Goal: Task Accomplishment & Management: Complete application form

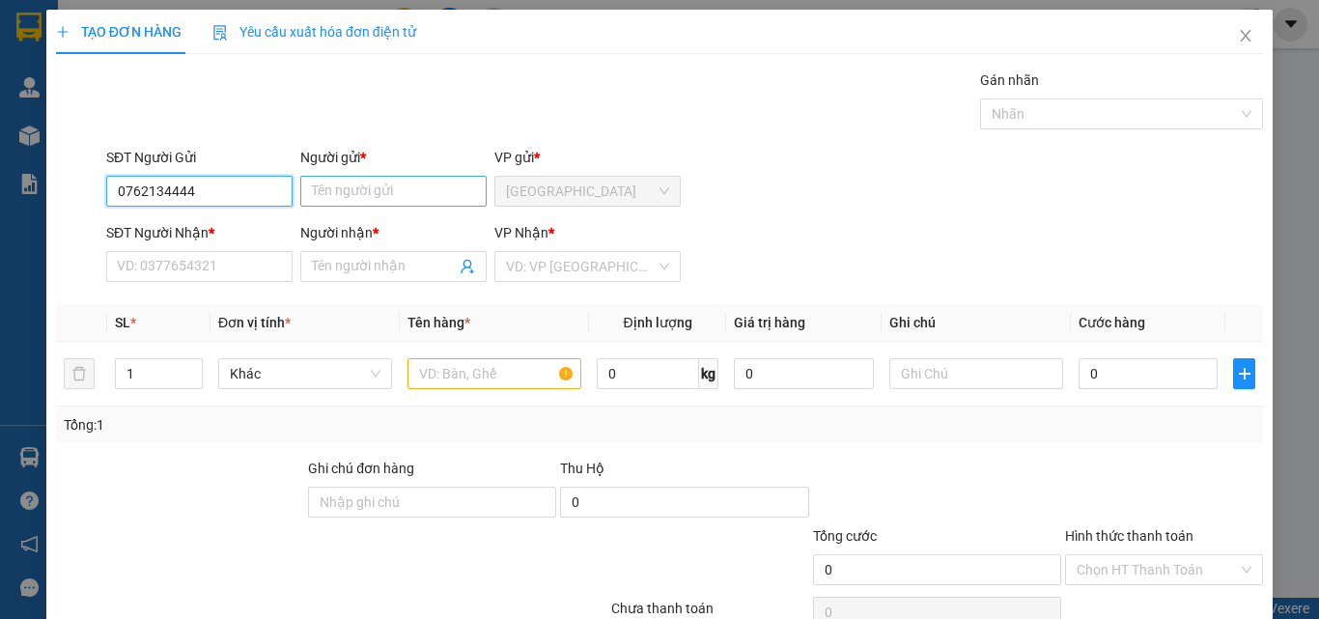
type input "0762134444"
click at [399, 188] on input "Người gửi *" at bounding box center [393, 191] width 186 height 31
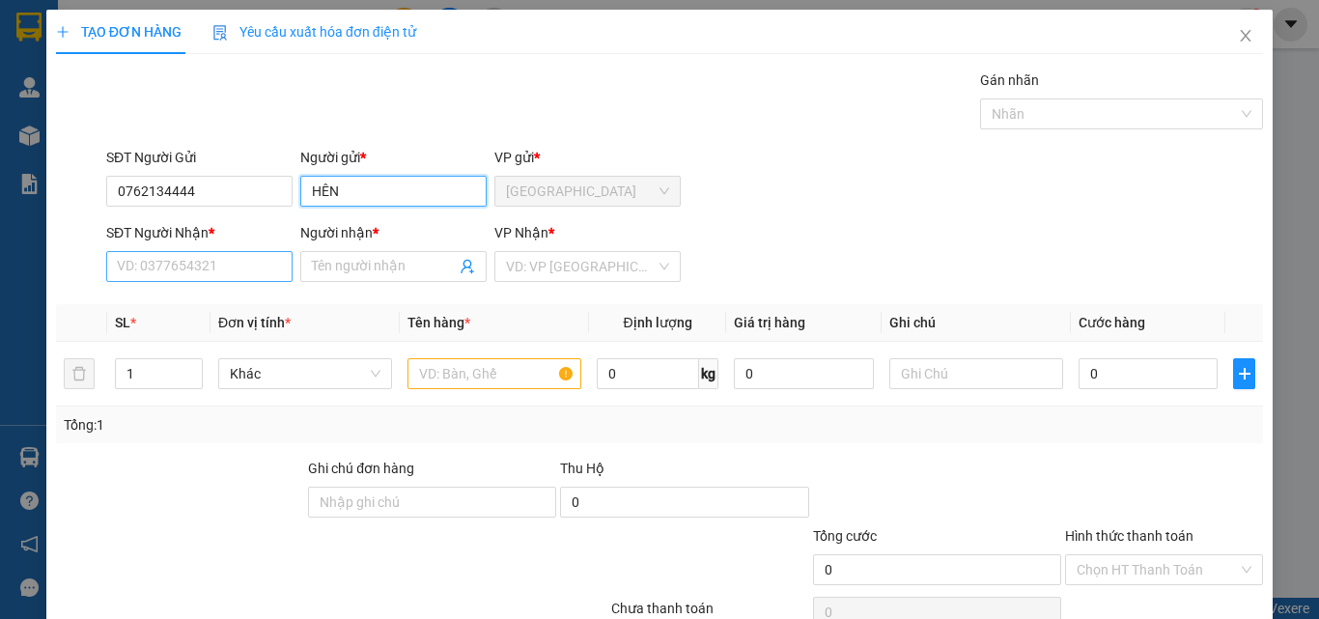
type input "HÊN"
click at [136, 263] on input "SĐT Người Nhận *" at bounding box center [199, 266] width 186 height 31
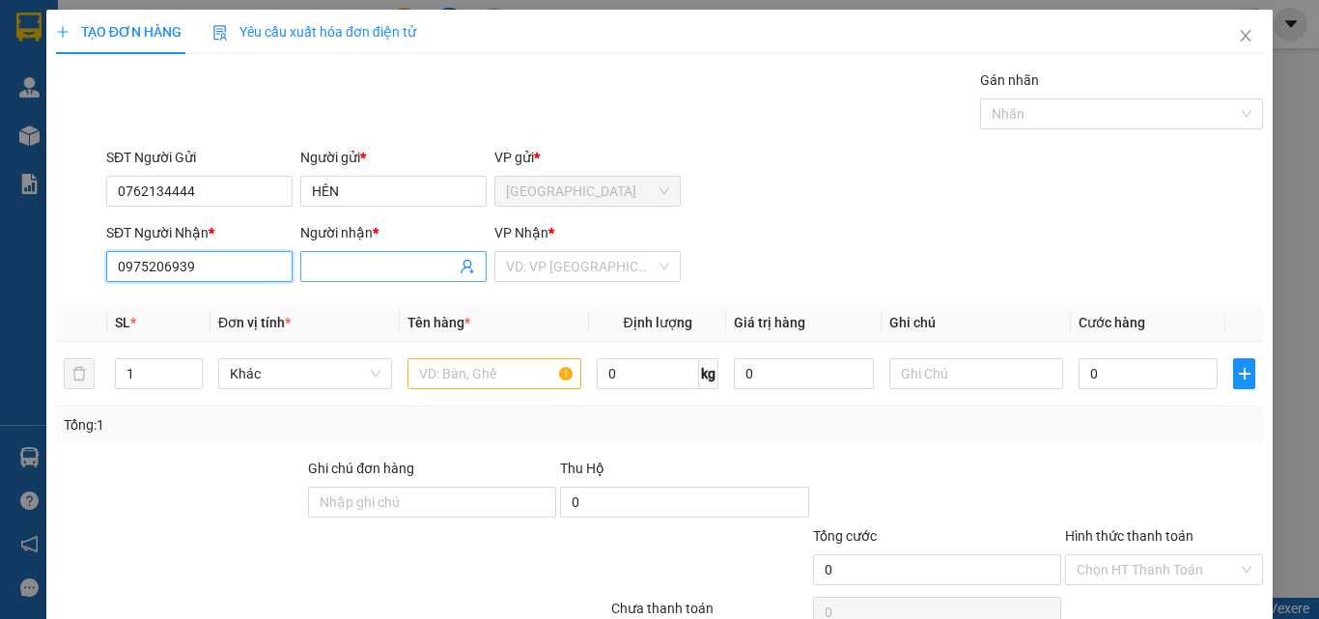
type input "0975206939"
click at [376, 268] on input "Người nhận *" at bounding box center [384, 266] width 144 height 21
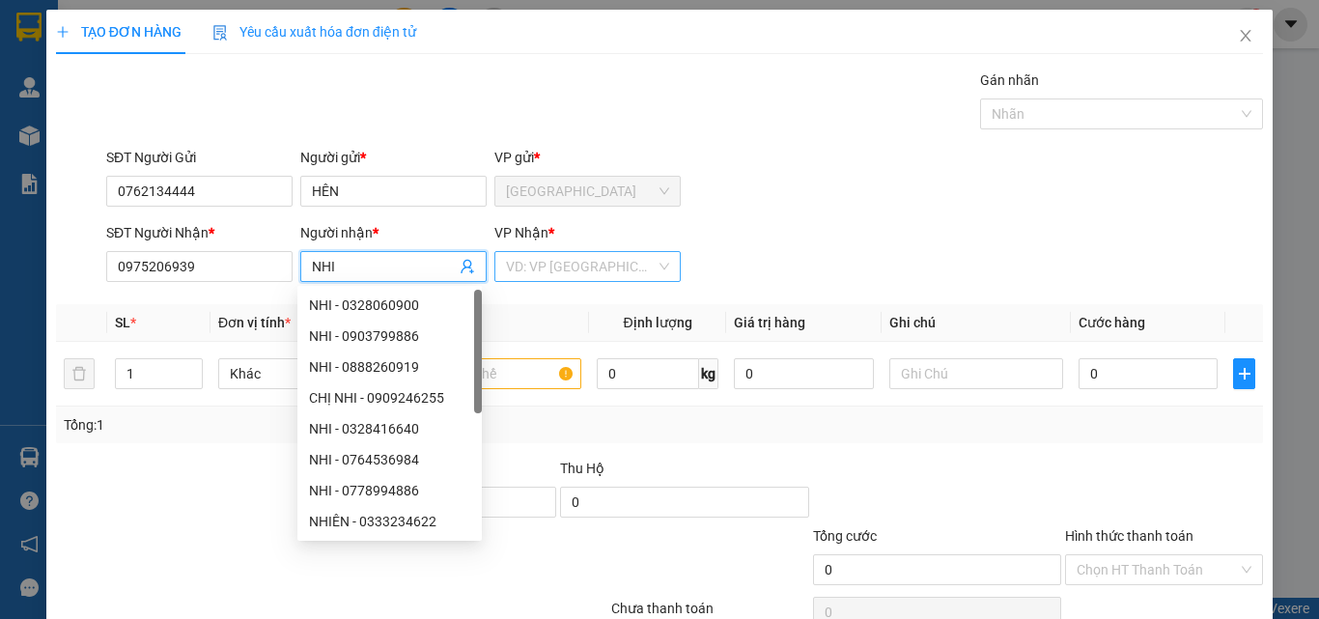
type input "NHI"
click at [534, 272] on input "search" at bounding box center [581, 266] width 150 height 29
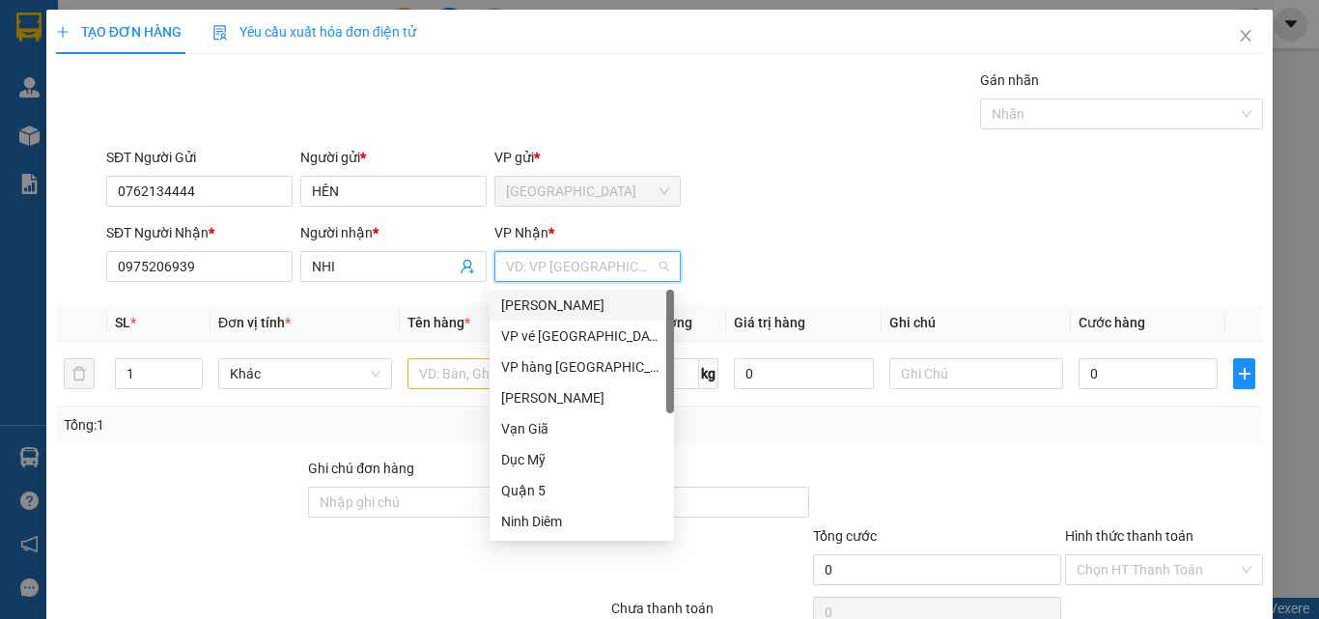
click at [586, 299] on div "[PERSON_NAME]" at bounding box center [581, 304] width 161 height 21
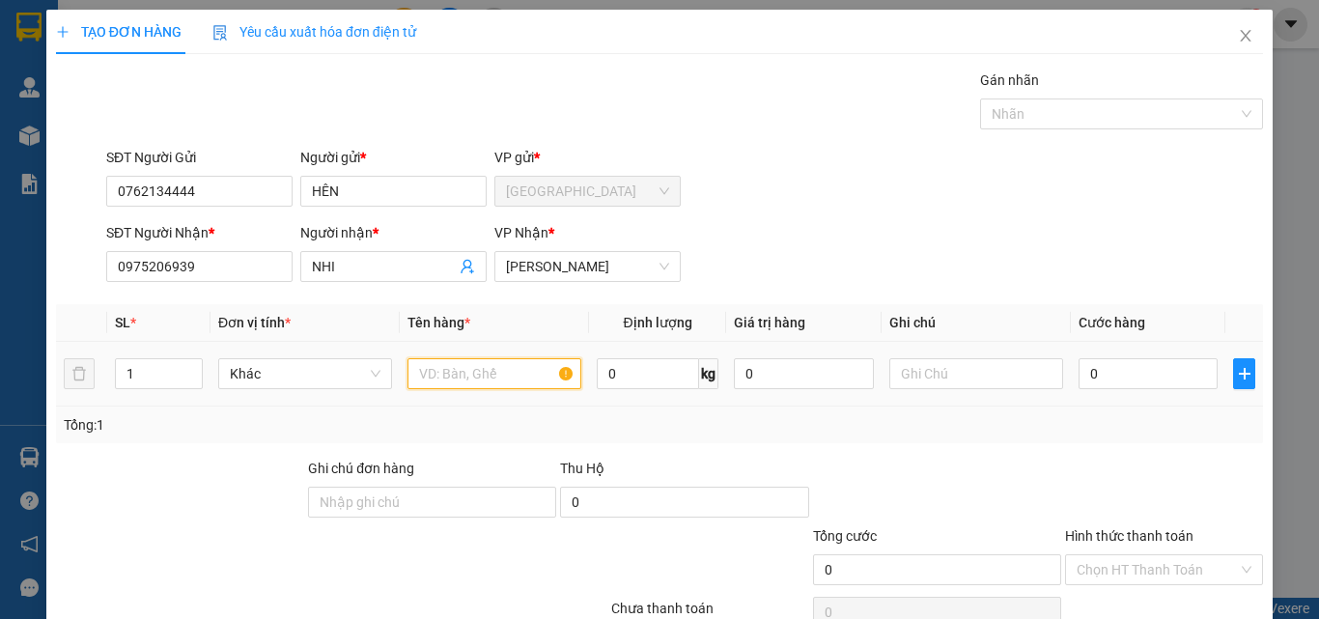
click at [435, 376] on input "text" at bounding box center [494, 373] width 174 height 31
type input "H"
click at [1134, 378] on input "0" at bounding box center [1147, 373] width 139 height 31
type input "3"
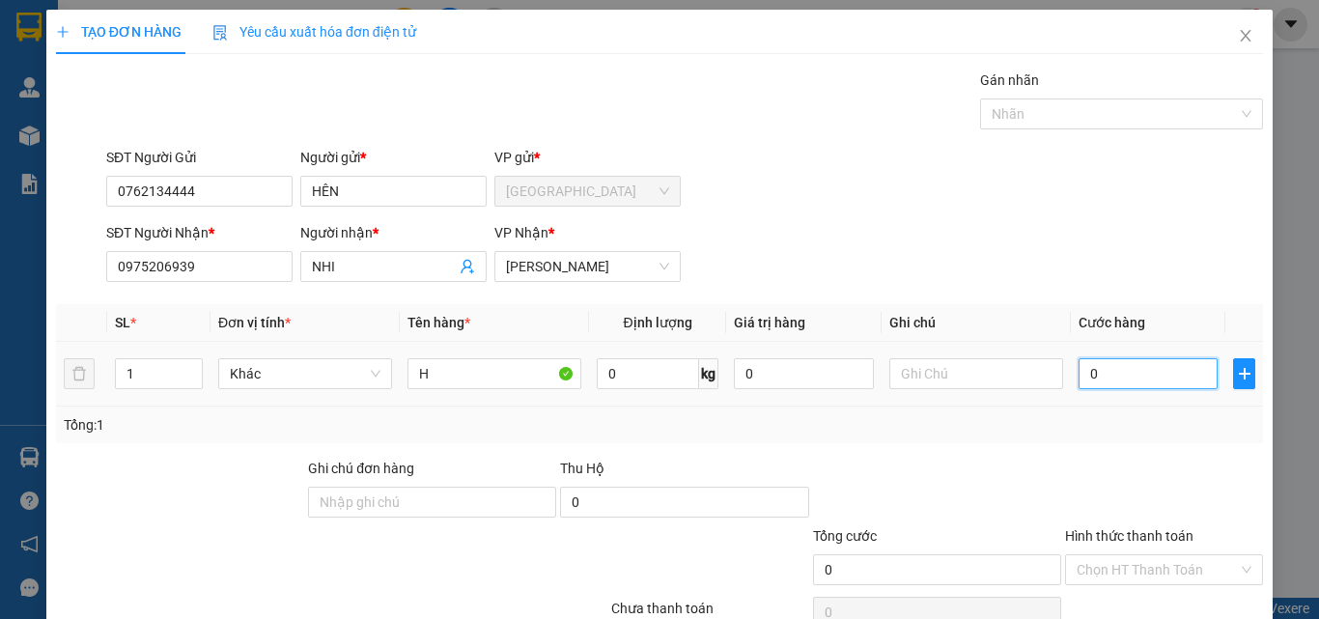
type input "3"
type input "30"
type input "300"
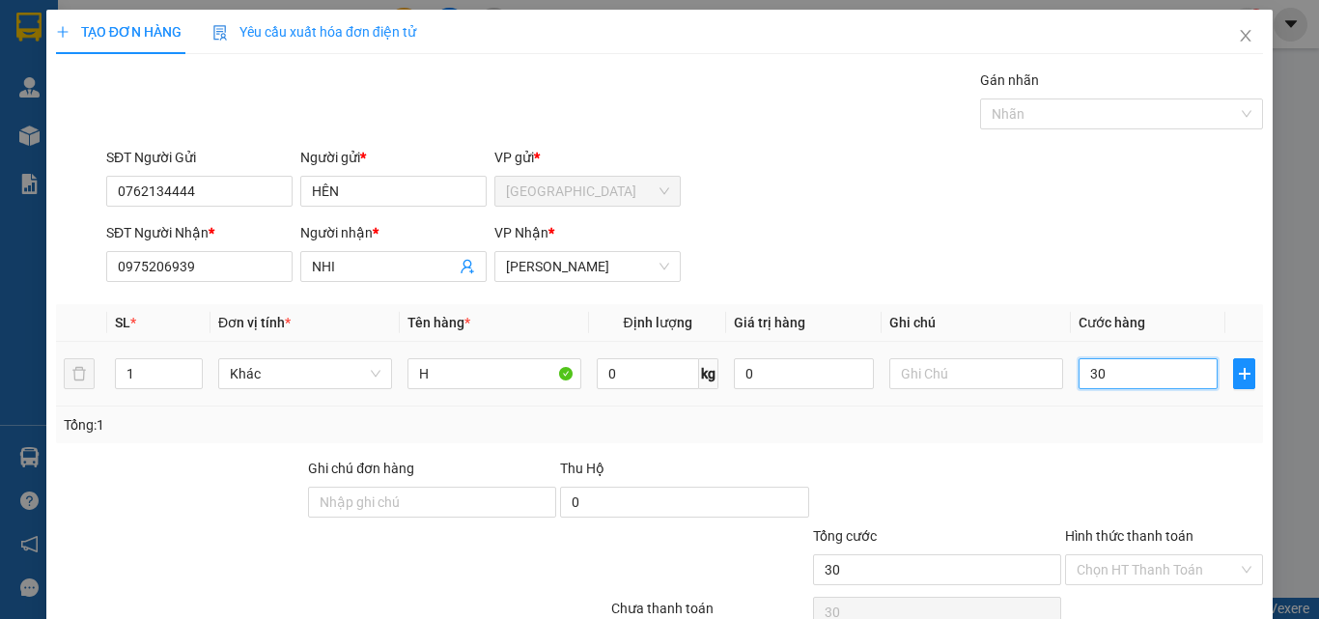
type input "300"
type input "3.000"
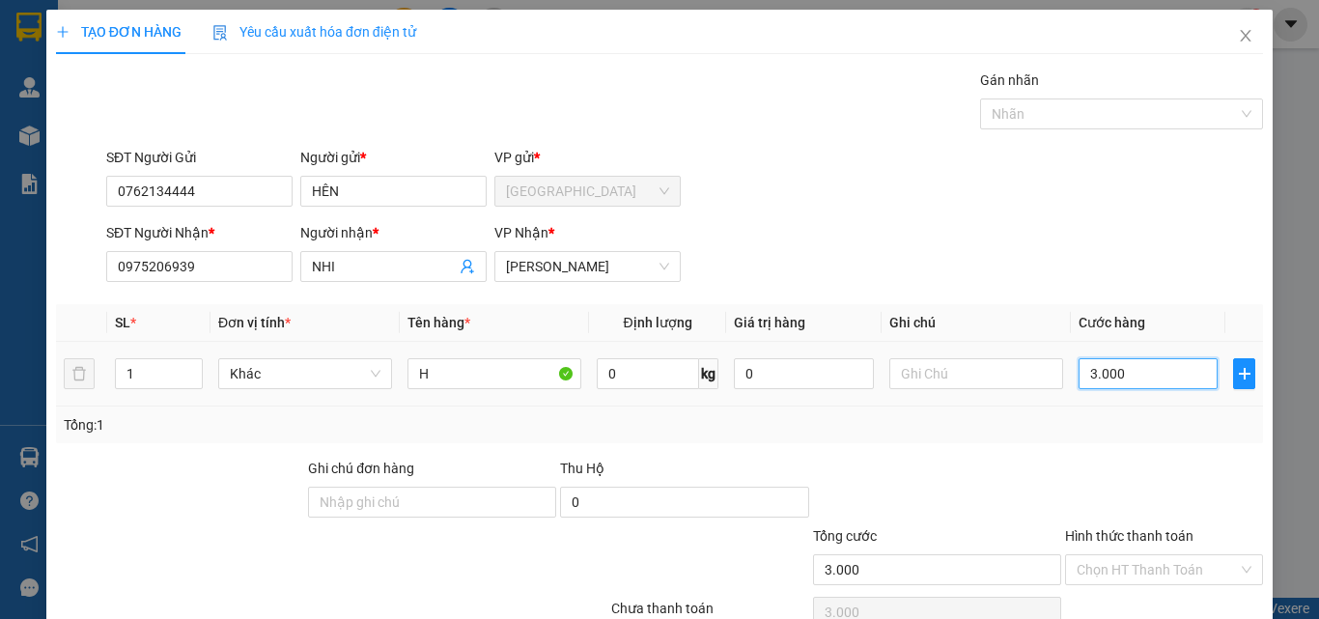
type input "30.000"
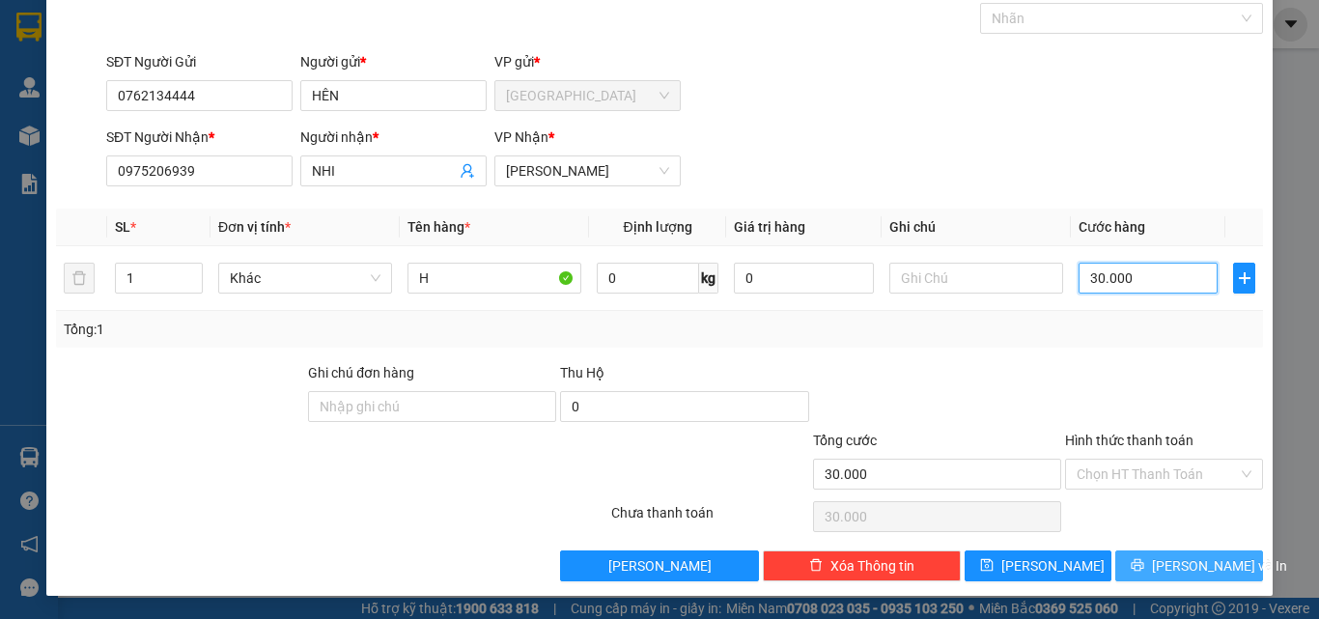
type input "30.000"
click at [1166, 569] on span "[PERSON_NAME] và In" at bounding box center [1219, 565] width 135 height 21
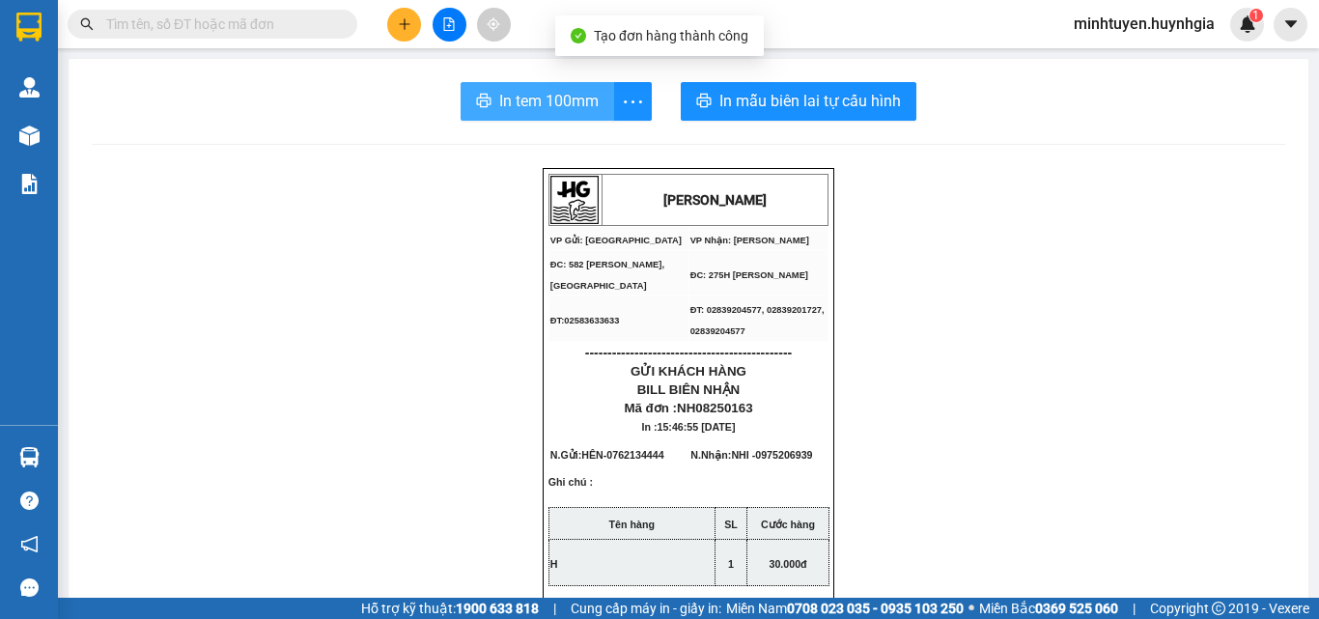
click at [484, 102] on icon "printer" at bounding box center [484, 101] width 14 height 14
click at [499, 99] on span "In tem 100mm" at bounding box center [548, 101] width 99 height 24
